Goal: Transaction & Acquisition: Download file/media

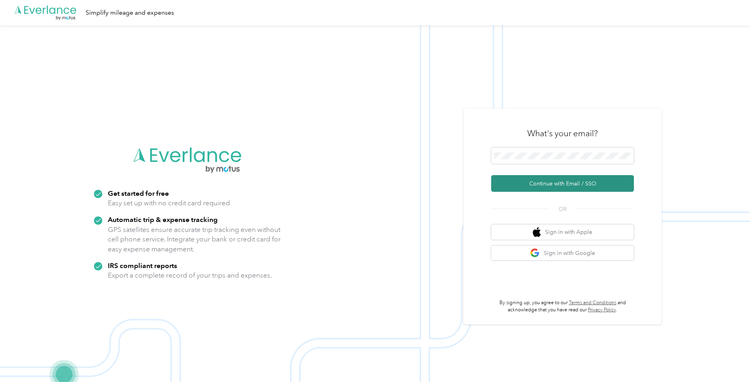
click at [543, 186] on button "Continue with Email / SSO" at bounding box center [562, 183] width 143 height 17
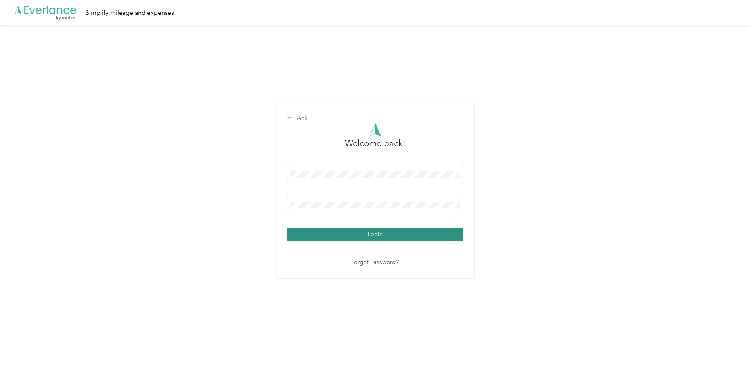
click at [353, 237] on button "Login" at bounding box center [375, 234] width 176 height 14
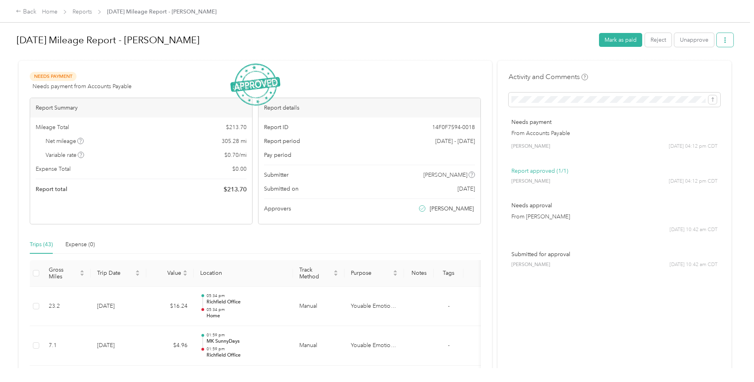
click at [723, 41] on icon "button" at bounding box center [726, 40] width 6 height 6
click at [700, 70] on span "Download" at bounding box center [701, 69] width 26 height 8
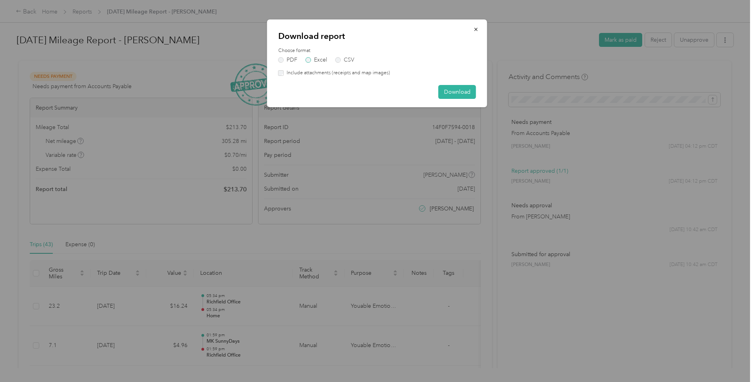
click at [314, 61] on label "Excel" at bounding box center [316, 60] width 21 height 6
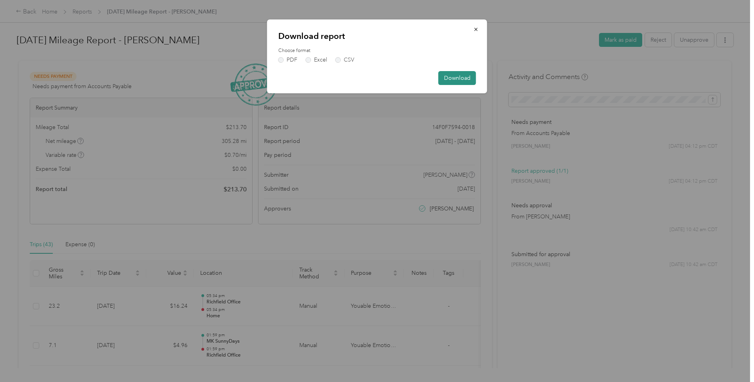
click at [459, 73] on button "Download" at bounding box center [458, 78] width 38 height 14
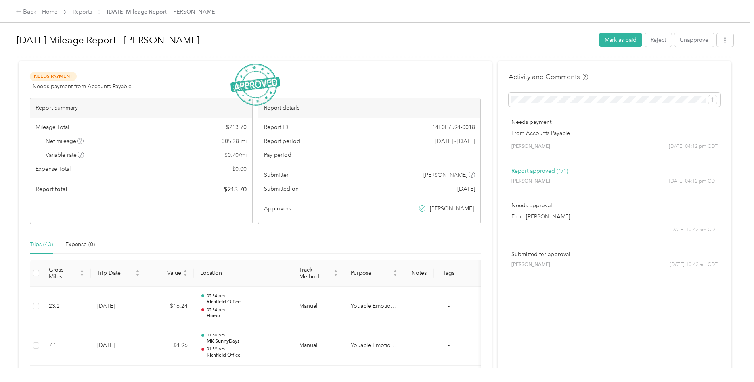
drag, startPoint x: 641, startPoint y: 2, endPoint x: 584, endPoint y: 16, distance: 58.1
click at [585, 16] on div "Back Home Reports September 2025 Mileage Report - Elisabeth Banjo" at bounding box center [377, 11] width 754 height 22
click at [723, 38] on icon "button" at bounding box center [726, 40] width 6 height 6
click at [706, 67] on span "Download" at bounding box center [701, 69] width 26 height 8
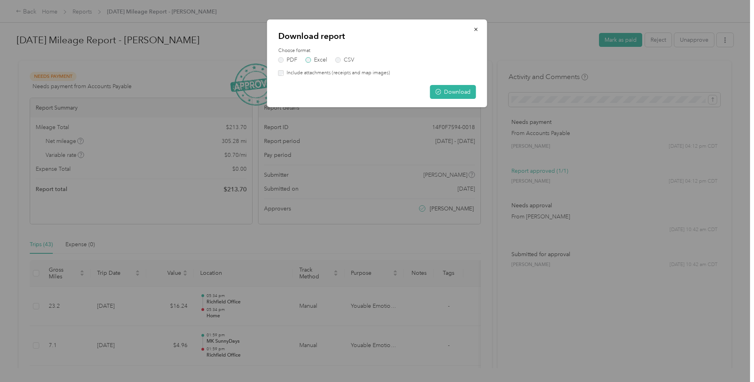
click at [312, 60] on label "Excel" at bounding box center [316, 60] width 21 height 6
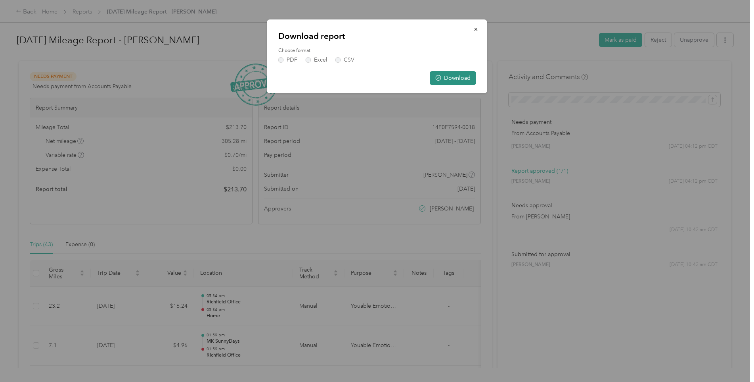
click at [456, 75] on button "Download" at bounding box center [453, 78] width 46 height 14
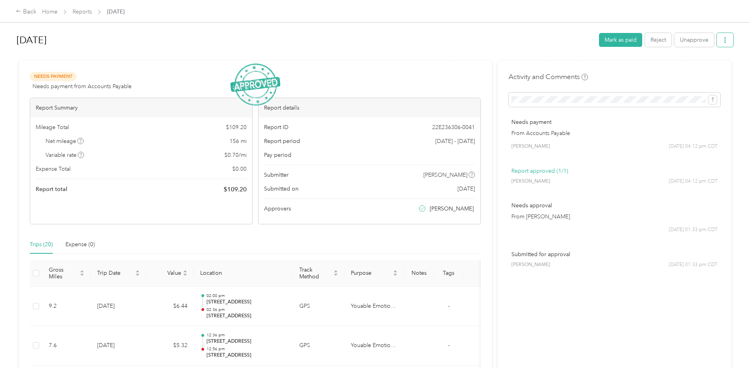
click at [728, 40] on button "button" at bounding box center [725, 40] width 17 height 14
click at [699, 72] on span "Download" at bounding box center [701, 69] width 26 height 8
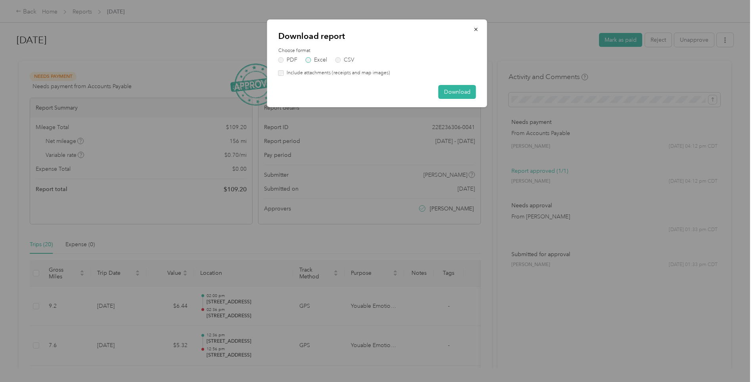
click at [313, 59] on label "Excel" at bounding box center [316, 60] width 21 height 6
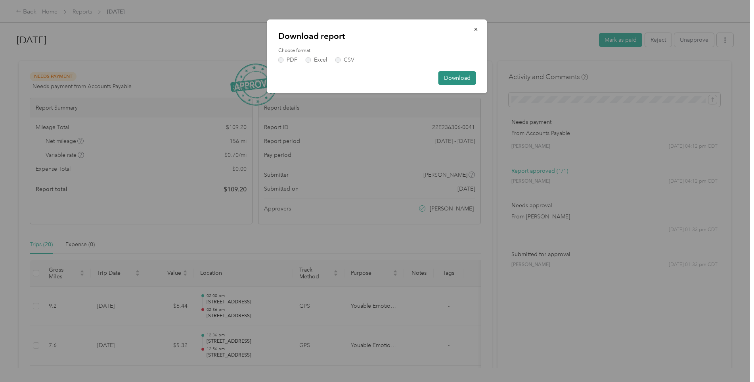
click at [462, 78] on button "Download" at bounding box center [458, 78] width 38 height 14
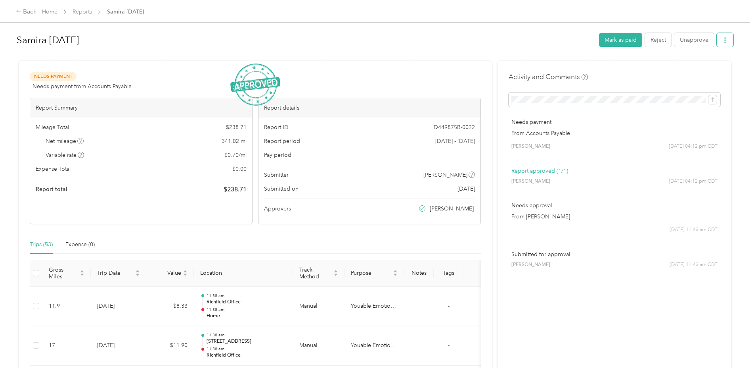
click at [725, 41] on icon "button" at bounding box center [726, 40] width 6 height 6
click at [702, 71] on span "Download" at bounding box center [701, 69] width 26 height 8
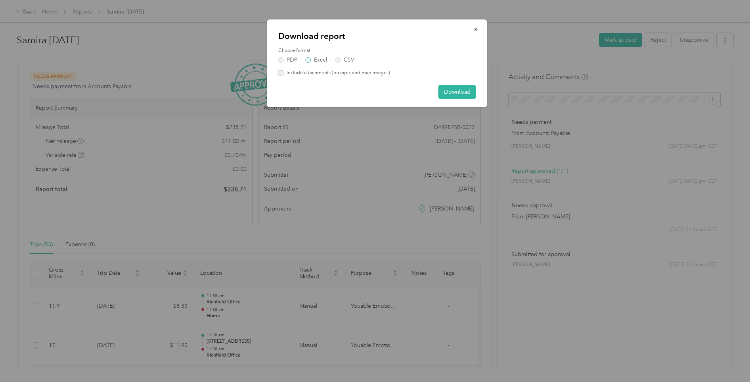
click at [319, 59] on label "Excel" at bounding box center [316, 60] width 21 height 6
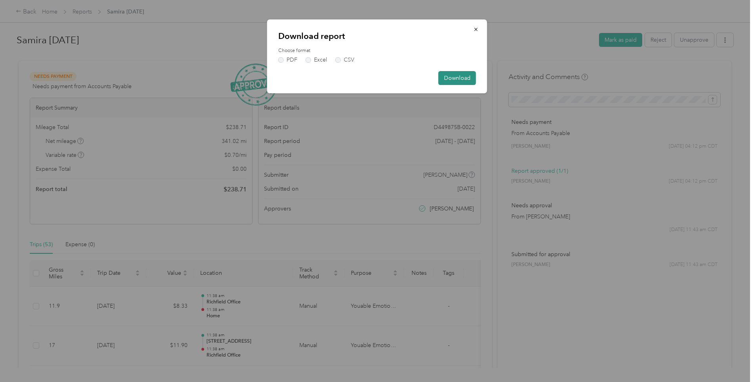
click at [454, 78] on button "Download" at bounding box center [458, 78] width 38 height 14
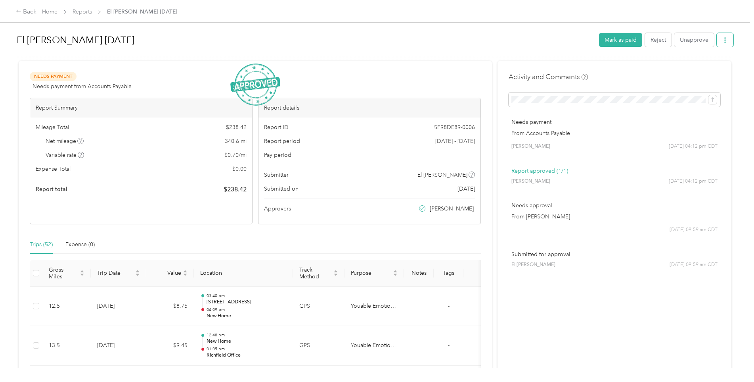
click at [725, 38] on icon "button" at bounding box center [726, 40] width 2 height 6
click at [689, 70] on span "Download" at bounding box center [701, 69] width 26 height 8
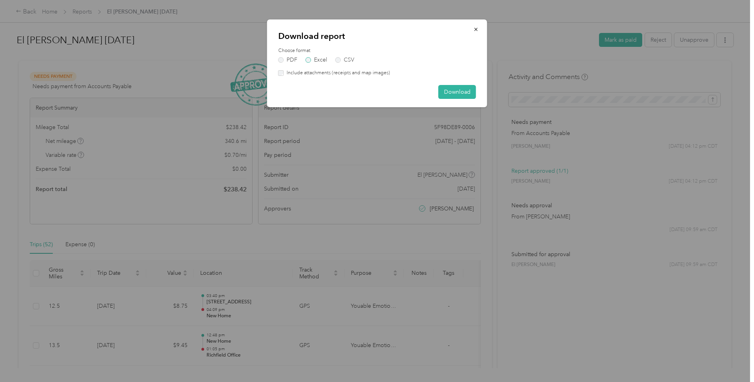
click at [321, 60] on label "Excel" at bounding box center [316, 60] width 21 height 6
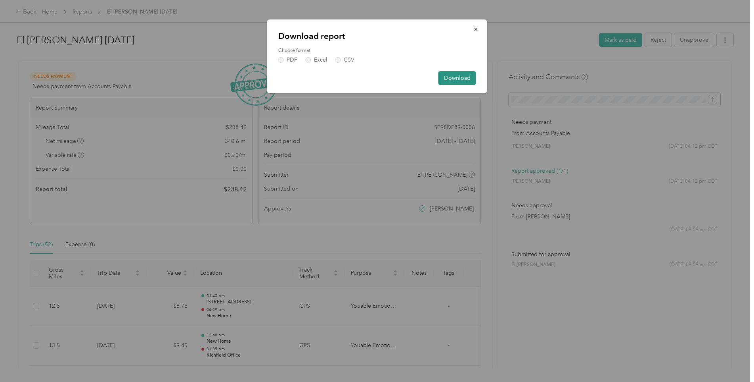
click at [449, 78] on button "Download" at bounding box center [458, 78] width 38 height 14
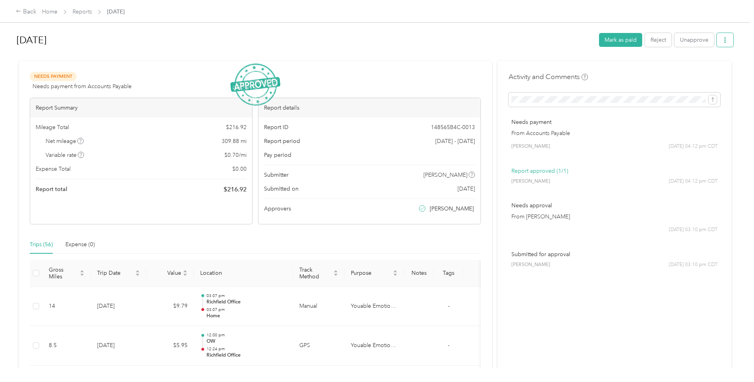
click at [730, 40] on button "button" at bounding box center [725, 40] width 17 height 14
click at [689, 67] on span "Download" at bounding box center [701, 69] width 26 height 8
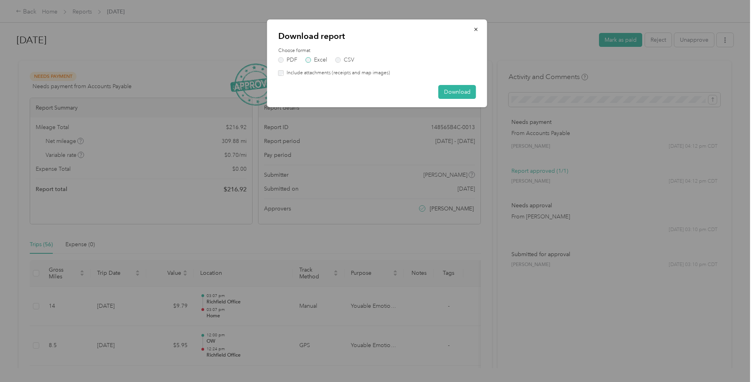
click at [317, 60] on label "Excel" at bounding box center [316, 60] width 21 height 6
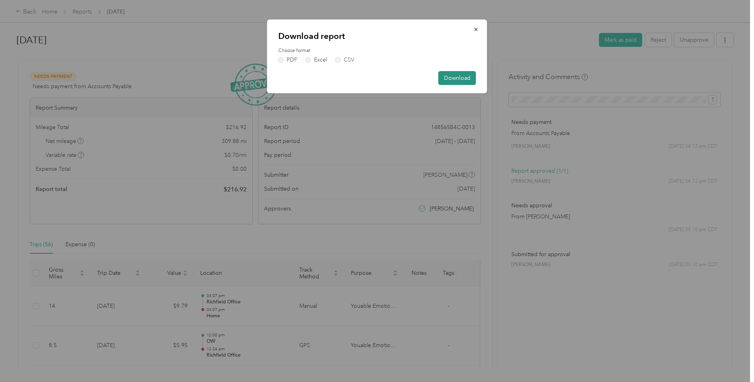
click at [453, 77] on button "Download" at bounding box center [458, 78] width 38 height 14
